Goal: Information Seeking & Learning: Learn about a topic

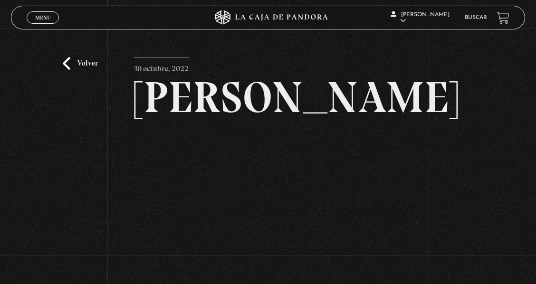
scroll to position [31, 0]
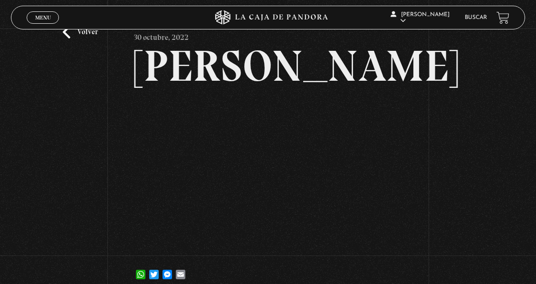
click at [453, 150] on div "Volver 30 octubre, 2022 Alex Reyes WhatsApp Twitter Messenger Email" at bounding box center [268, 146] width 536 height 299
click at [450, 60] on div "Volver 30 octubre, 2022 Alex Reyes WhatsApp Twitter Messenger Email" at bounding box center [268, 146] width 536 height 299
click at [484, 186] on div "Volver 30 octubre, 2022 Alex Reyes WhatsApp Twitter Messenger Email" at bounding box center [268, 146] width 536 height 299
click at [171, 63] on h2 "[PERSON_NAME]" at bounding box center [267, 66] width 267 height 44
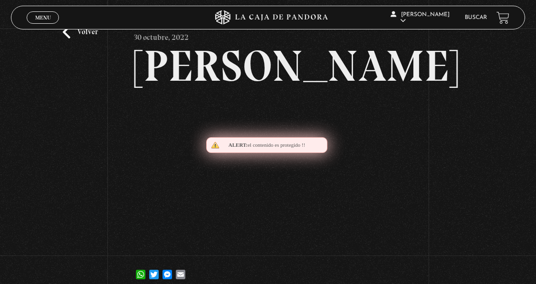
click at [171, 63] on h2 "[PERSON_NAME]" at bounding box center [267, 66] width 267 height 44
click at [307, 66] on h2 "[PERSON_NAME]" at bounding box center [267, 66] width 267 height 44
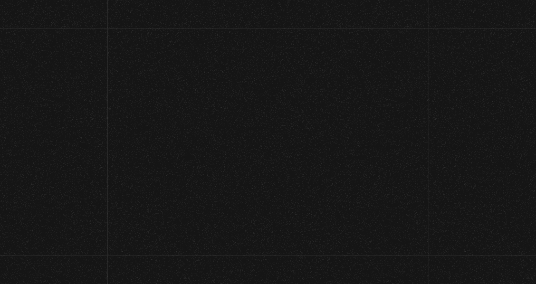
scroll to position [31, 0]
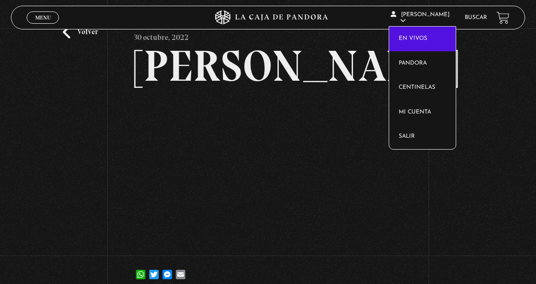
click at [418, 38] on link "En vivos" at bounding box center [422, 39] width 67 height 25
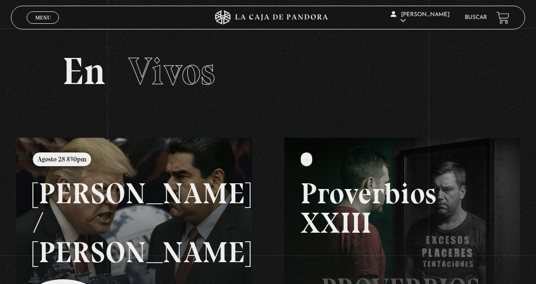
click at [297, 83] on h2 "En Vivos" at bounding box center [267, 71] width 411 height 38
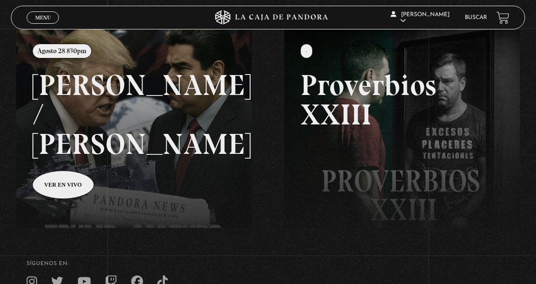
scroll to position [95, 0]
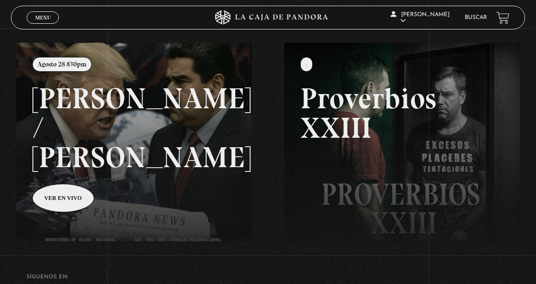
click at [482, 15] on link "Buscar" at bounding box center [476, 18] width 22 height 6
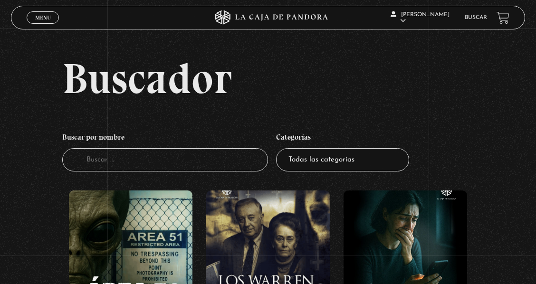
click at [131, 162] on input "Buscador" at bounding box center [165, 159] width 206 height 23
type input "[PERSON_NAME]"
click at [118, 161] on input "alex" at bounding box center [165, 159] width 206 height 23
click at [114, 161] on input "alex" at bounding box center [165, 159] width 206 height 23
click at [108, 158] on input "alex" at bounding box center [165, 159] width 206 height 23
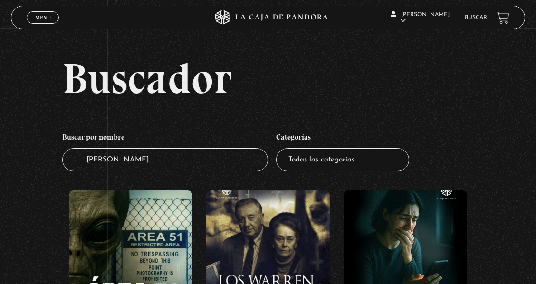
click at [108, 158] on input "alex" at bounding box center [165, 159] width 206 height 23
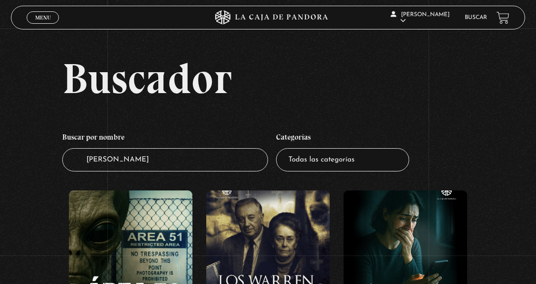
click at [108, 158] on input "alex" at bounding box center [165, 159] width 206 height 23
click at [158, 157] on input "alex" at bounding box center [165, 159] width 206 height 23
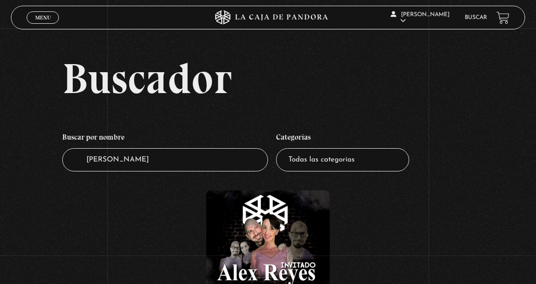
click at [285, 233] on figure at bounding box center [268, 254] width 124 height 128
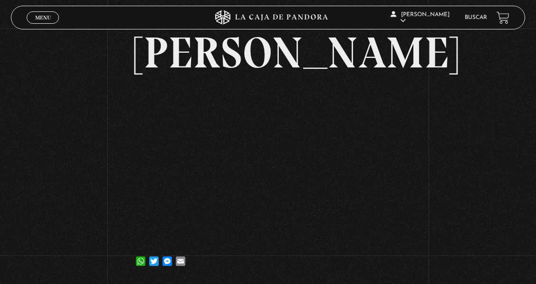
scroll to position [63, 0]
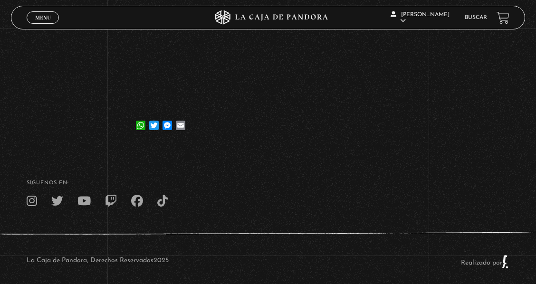
scroll to position [63, 0]
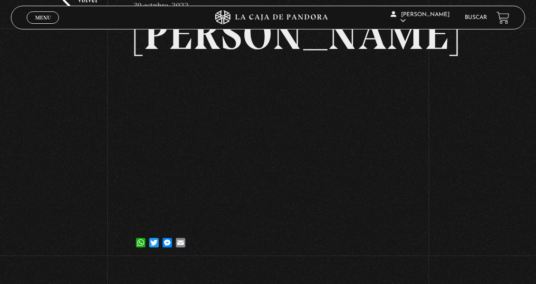
click at [215, 46] on h2 "[PERSON_NAME]" at bounding box center [267, 34] width 267 height 44
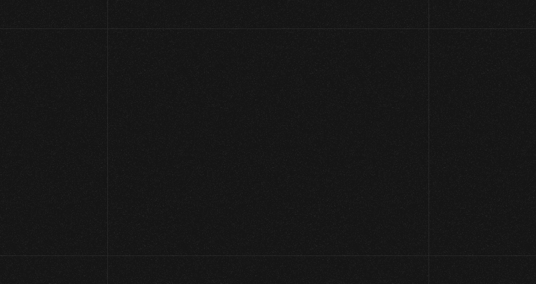
scroll to position [63, 0]
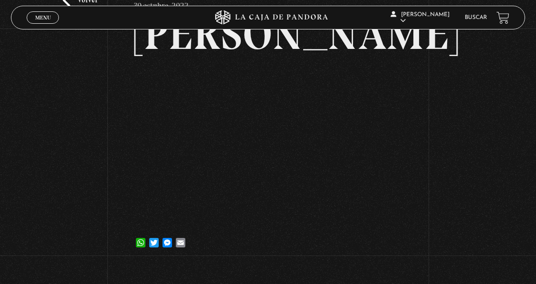
click at [37, 15] on span "Menu" at bounding box center [43, 18] width 16 height 6
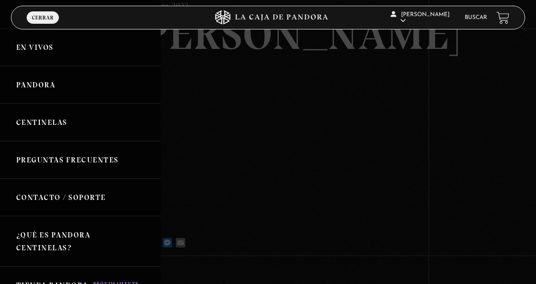
click at [55, 118] on link "Centinelas" at bounding box center [80, 123] width 161 height 38
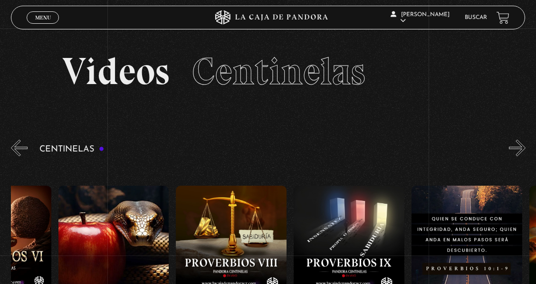
scroll to position [0, 1276]
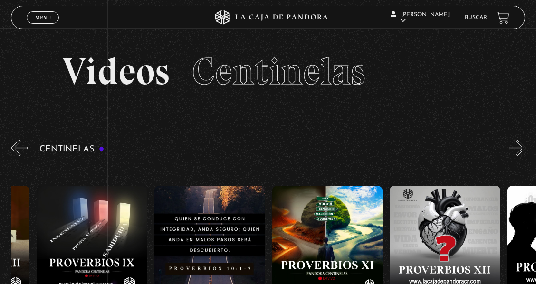
drag, startPoint x: 475, startPoint y: 204, endPoint x: 235, endPoint y: 211, distance: 239.5
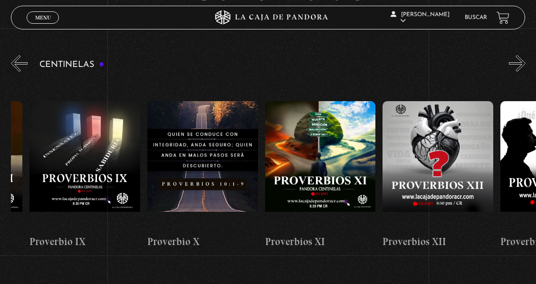
scroll to position [95, 0]
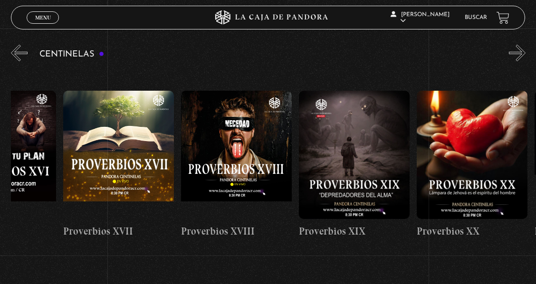
drag, startPoint x: 441, startPoint y: 143, endPoint x: 262, endPoint y: 159, distance: 179.3
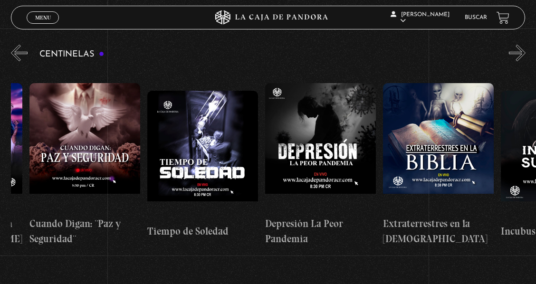
scroll to position [0, 3284]
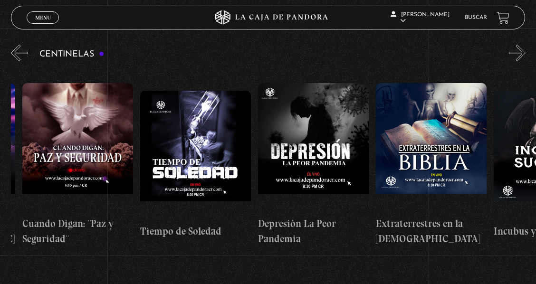
drag, startPoint x: 381, startPoint y: 160, endPoint x: 249, endPoint y: 172, distance: 133.1
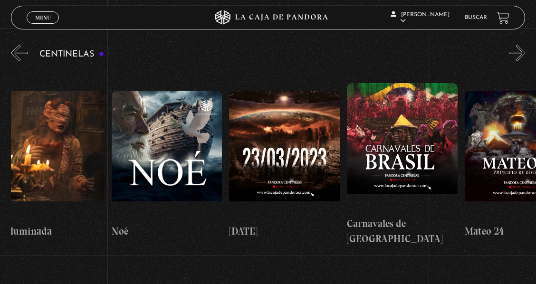
drag, startPoint x: 478, startPoint y: 161, endPoint x: 190, endPoint y: 185, distance: 288.9
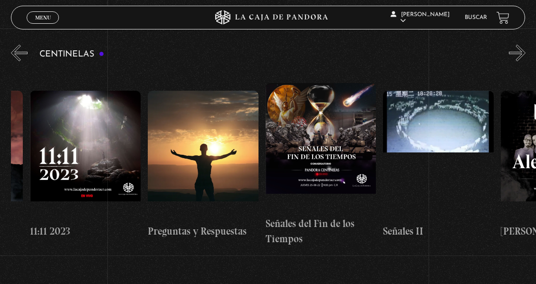
drag, startPoint x: 384, startPoint y: 160, endPoint x: 203, endPoint y: 175, distance: 181.7
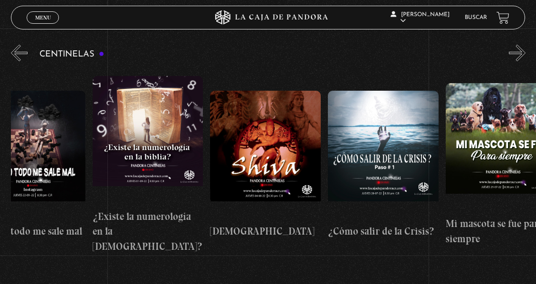
drag, startPoint x: 402, startPoint y: 147, endPoint x: 255, endPoint y: 156, distance: 147.5
click at [255, 156] on div "Como manejar las malas noticias? Centinelas 2025 Por qué Dios no me escucha Rel…" at bounding box center [387, 164] width 13536 height 193
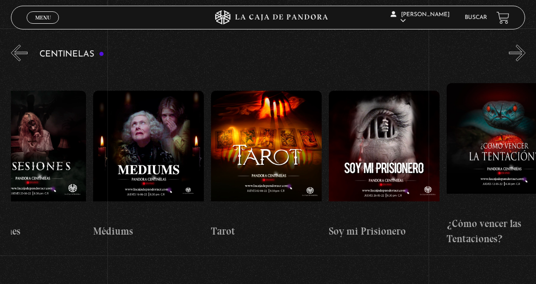
drag, startPoint x: 425, startPoint y: 133, endPoint x: 285, endPoint y: 142, distance: 140.4
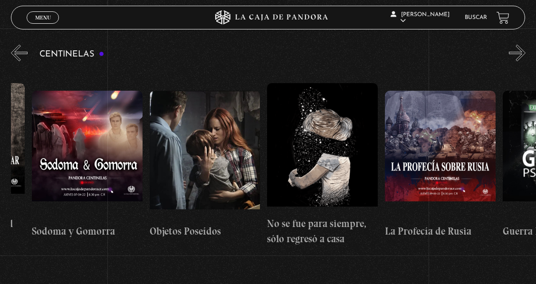
drag, startPoint x: 446, startPoint y: 126, endPoint x: 313, endPoint y: 135, distance: 132.8
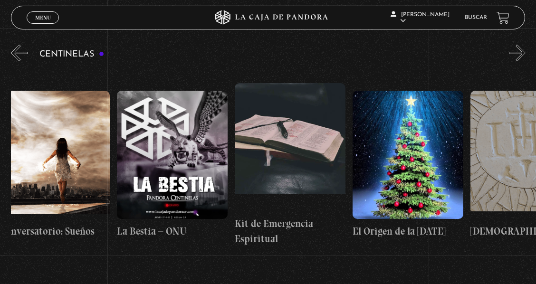
drag, startPoint x: 453, startPoint y: 127, endPoint x: 304, endPoint y: 142, distance: 149.5
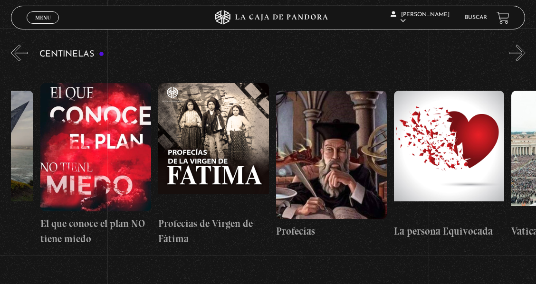
drag, startPoint x: 437, startPoint y: 134, endPoint x: 343, endPoint y: 137, distance: 93.6
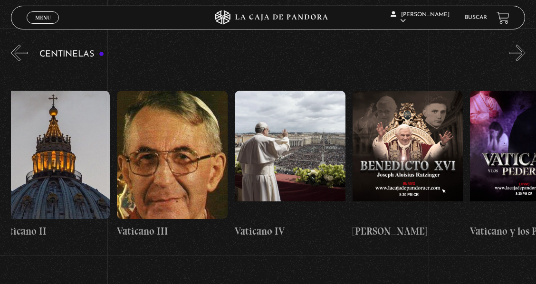
drag, startPoint x: 471, startPoint y: 134, endPoint x: 363, endPoint y: 141, distance: 108.5
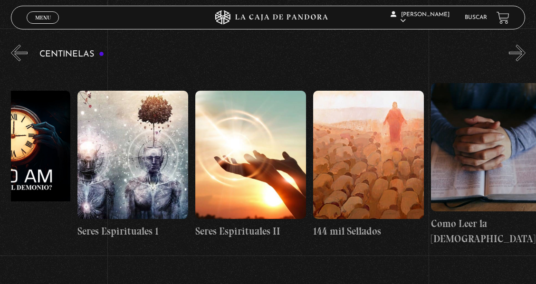
drag, startPoint x: 494, startPoint y: 132, endPoint x: 317, endPoint y: 140, distance: 176.9
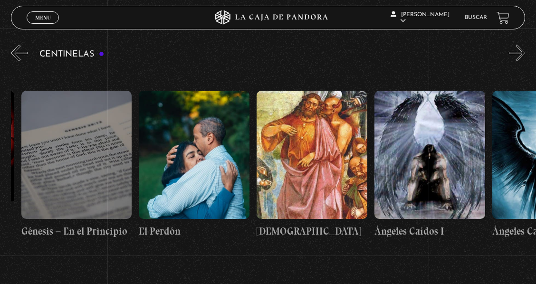
drag, startPoint x: 486, startPoint y: 124, endPoint x: 287, endPoint y: 134, distance: 199.8
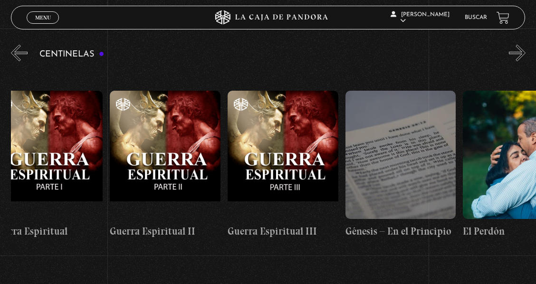
drag, startPoint x: 445, startPoint y: 123, endPoint x: 317, endPoint y: 122, distance: 128.3
click at [535, 120] on html "ingresar al sitio Ver Video Más Información Solicitar Por favor coloque su disp…" at bounding box center [268, 203] width 536 height 597
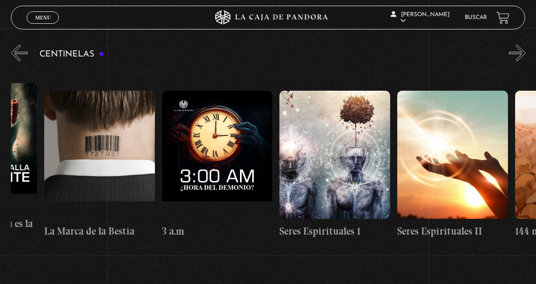
drag, startPoint x: 326, startPoint y: 122, endPoint x: 333, endPoint y: 124, distance: 7.5
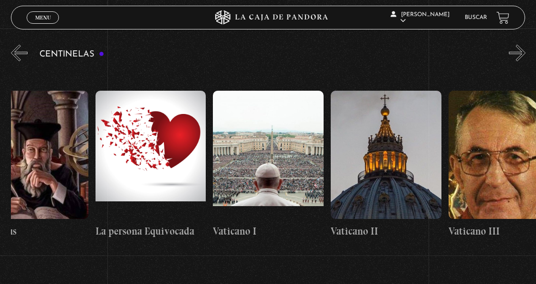
drag, startPoint x: 277, startPoint y: 125, endPoint x: 403, endPoint y: 122, distance: 125.9
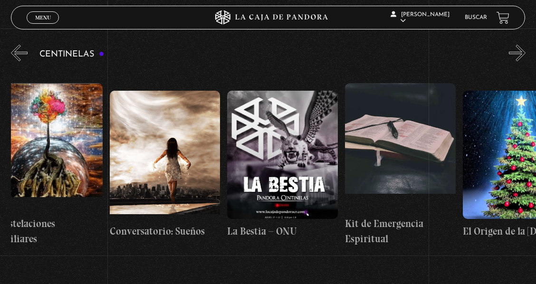
drag, startPoint x: 230, startPoint y: 126, endPoint x: 410, endPoint y: 123, distance: 180.6
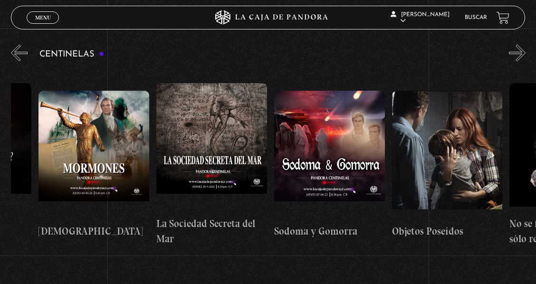
drag, startPoint x: 240, startPoint y: 127, endPoint x: 246, endPoint y: 128, distance: 5.8
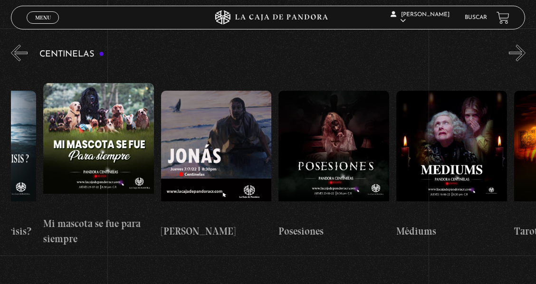
drag, startPoint x: 206, startPoint y: 130, endPoint x: 366, endPoint y: 124, distance: 159.7
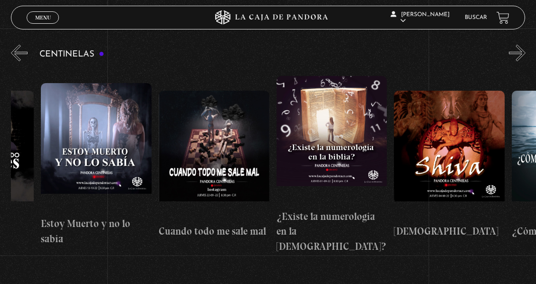
drag, startPoint x: 222, startPoint y: 128, endPoint x: 341, endPoint y: 125, distance: 118.3
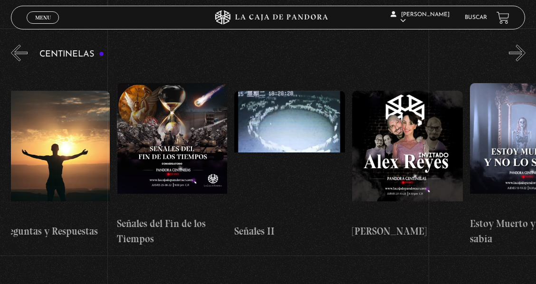
scroll to position [0, 5765]
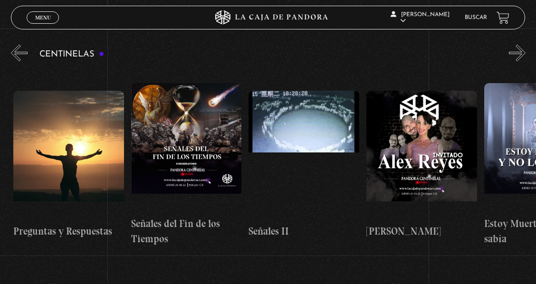
drag, startPoint x: 179, startPoint y: 129, endPoint x: 266, endPoint y: 129, distance: 87.9
click at [424, 121] on figure at bounding box center [421, 155] width 111 height 128
click at [419, 111] on figure at bounding box center [421, 155] width 111 height 128
click at [423, 130] on figure at bounding box center [421, 155] width 111 height 128
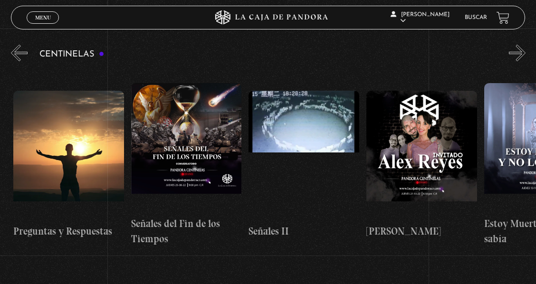
click at [423, 130] on figure at bounding box center [421, 155] width 111 height 128
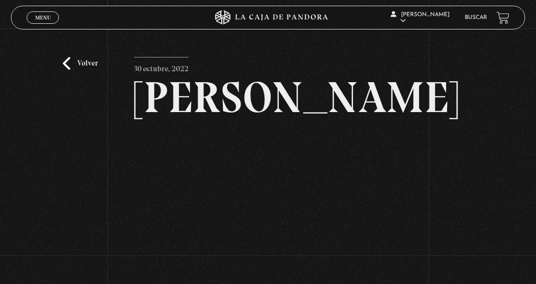
click at [43, 19] on span "Menu" at bounding box center [43, 18] width 16 height 6
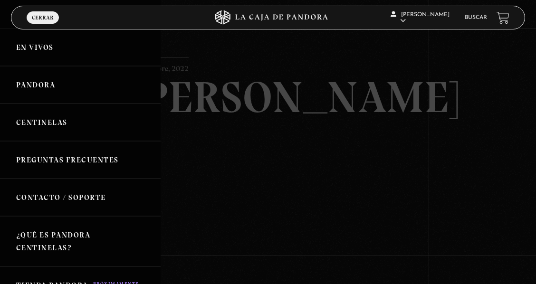
click at [43, 48] on link "En vivos" at bounding box center [80, 48] width 161 height 38
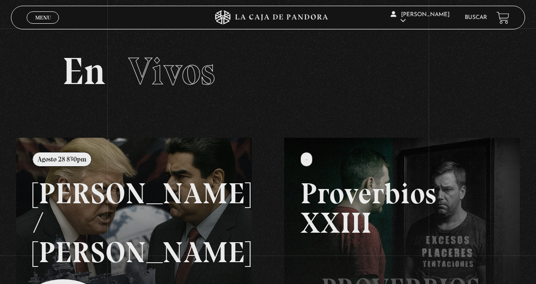
click at [68, 259] on link at bounding box center [284, 280] width 536 height 284
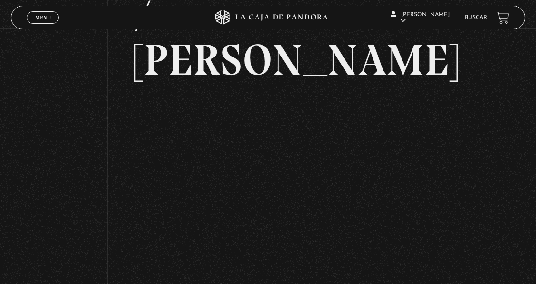
scroll to position [158, 0]
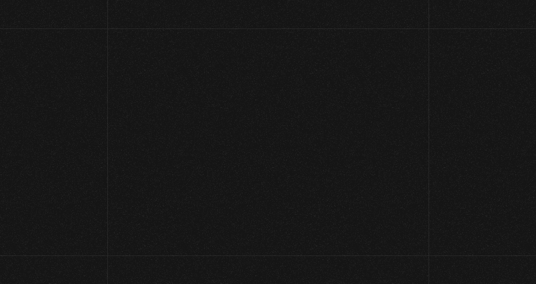
scroll to position [63, 0]
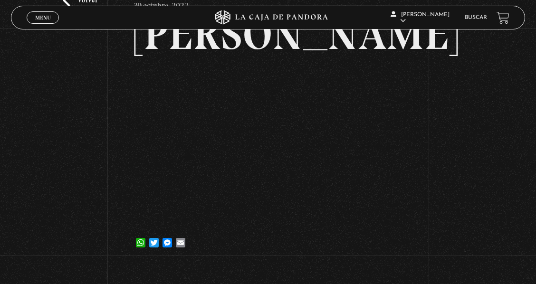
click at [449, 58] on div "Volver 30 octubre, 2022 [PERSON_NAME] WhatsApp Twitter Messenger Email" at bounding box center [268, 114] width 536 height 299
click at [448, 177] on div "Volver 30 octubre, 2022 [PERSON_NAME] WhatsApp Twitter Messenger Email" at bounding box center [268, 114] width 536 height 299
click at [445, 172] on div "Volver 30 octubre, 2022 [PERSON_NAME] WhatsApp Twitter Messenger Email" at bounding box center [268, 114] width 536 height 299
click at [435, 165] on div "Volver 30 octubre, 2022 [PERSON_NAME] WhatsApp Twitter Messenger Email" at bounding box center [268, 114] width 536 height 299
